Goal: Task Accomplishment & Management: Complete application form

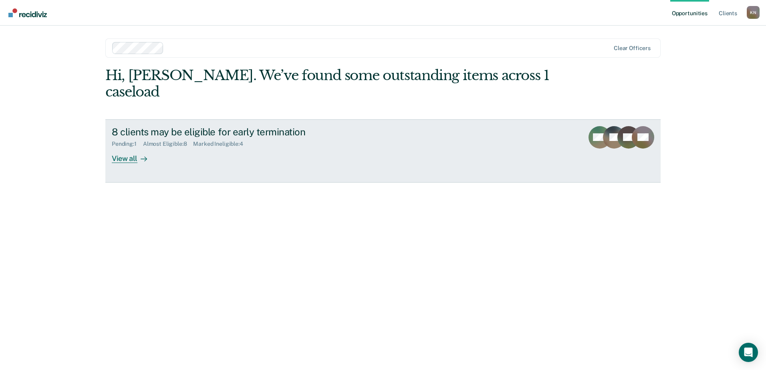
click at [129, 148] on link "8 clients may be eligible for early termination Pending : 1 Almost Eligible : 8…" at bounding box center [383, 150] width 556 height 63
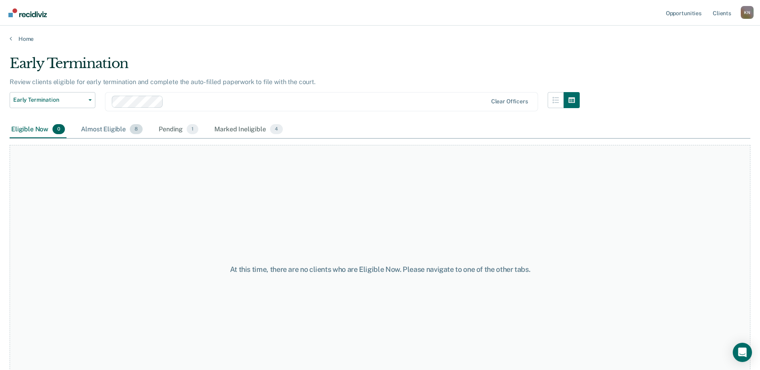
click at [93, 127] on div "Almost Eligible 8" at bounding box center [111, 130] width 65 height 18
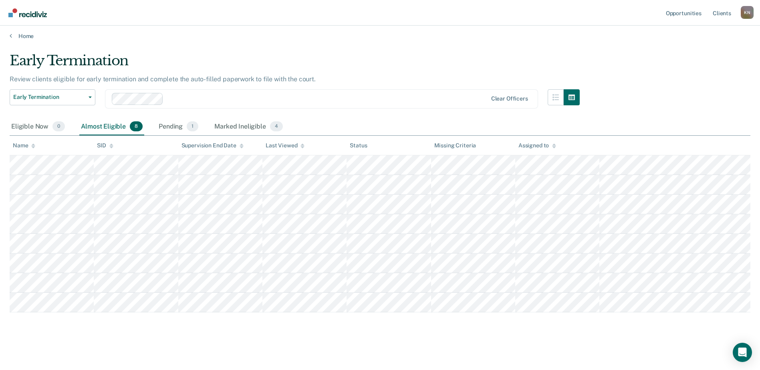
scroll to position [36, 0]
click at [165, 118] on div "Pending 1" at bounding box center [178, 127] width 43 height 18
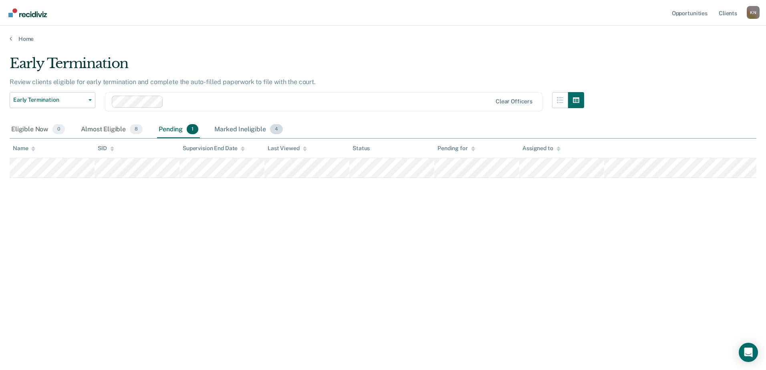
click at [232, 131] on div "Marked Ineligible 4" at bounding box center [249, 130] width 72 height 18
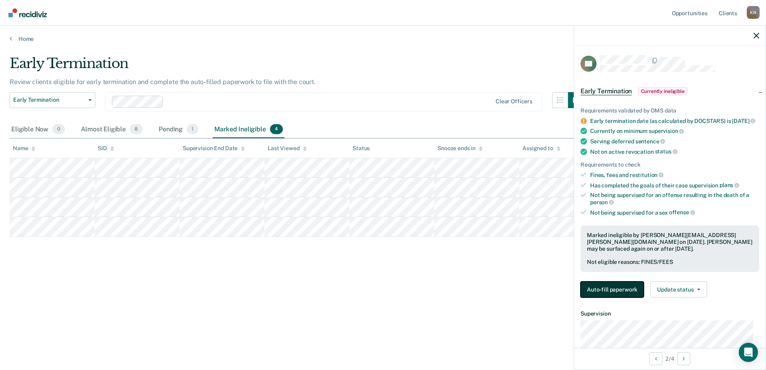
click at [596, 295] on button "Auto-fill paperwork" at bounding box center [612, 290] width 63 height 16
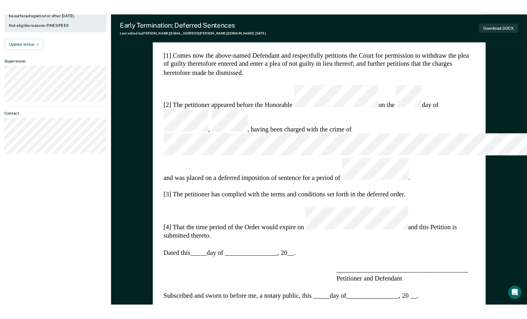
scroll to position [70, 0]
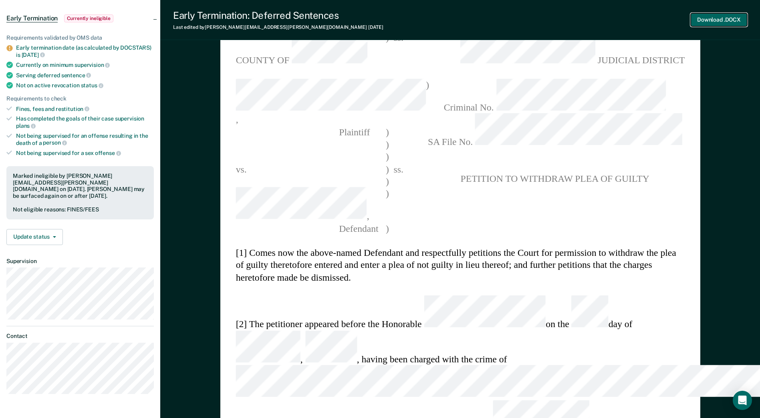
click at [727, 17] on button "Download .DOCX" at bounding box center [719, 19] width 57 height 13
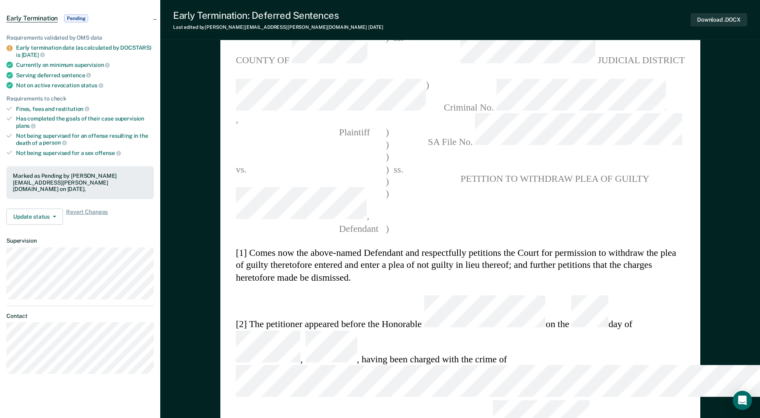
type textarea "x"
